Goal: Obtain resource: Download file/media

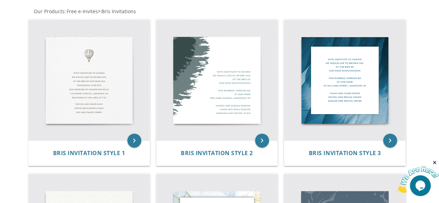
scroll to position [131, 0]
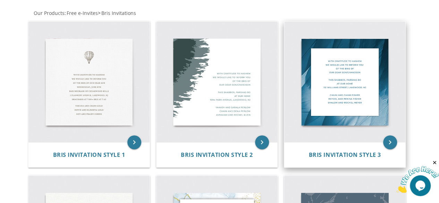
click at [355, 85] on img at bounding box center [344, 82] width 121 height 121
click at [391, 144] on icon "keyboard_arrow_right" at bounding box center [390, 142] width 14 height 14
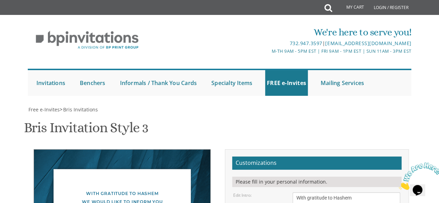
drag, startPoint x: 296, startPoint y: 83, endPoint x: 407, endPoint y: 95, distance: 111.0
drag, startPoint x: 296, startPoint y: 110, endPoint x: 337, endPoint y: 111, distance: 40.6
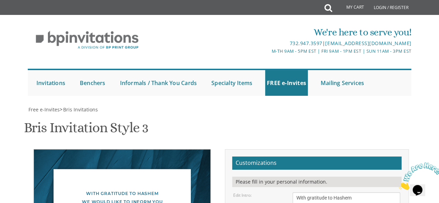
type textarea "[DATE] Vi [STREET_ADDRESS][PERSON_NAME] Selichos and [PERSON_NAME] 7:15 am in E…"
drag, startPoint x: 353, startPoint y: 144, endPoint x: 296, endPoint y: 121, distance: 60.9
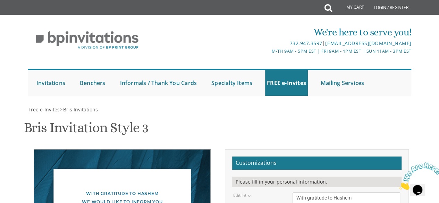
type textarea "[PERSON_NAME] and [PERSON_NAME] [PERSON_NAME] and [PERSON_NAME] [PERSON_NAME] a…"
drag, startPoint x: 354, startPoint y: 57, endPoint x: 339, endPoint y: 58, distance: 15.3
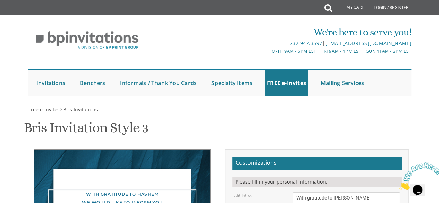
type textarea "With gratitude to [PERSON_NAME] We would like to inform you of the bris of our …"
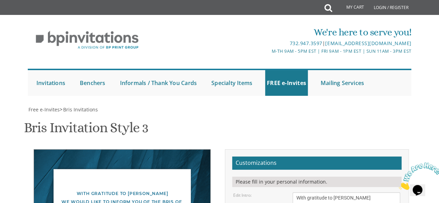
type textarea "[DATE] in [GEOGRAPHIC_DATA] Beis Medrash [STREET_ADDRESS][PERSON_NAME] Selichos…"
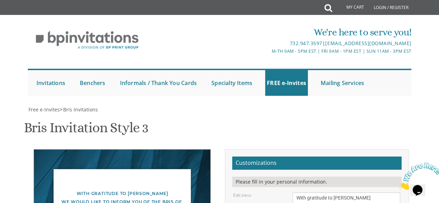
type input "[EMAIL_ADDRESS][DOMAIN_NAME]"
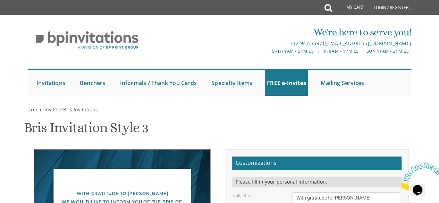
type textarea "[DATE] Vizhnitz Beis Medrash [STREET_ADDRESS][PERSON_NAME] Selichos and Davenin…"
